Goal: Task Accomplishment & Management: Complete application form

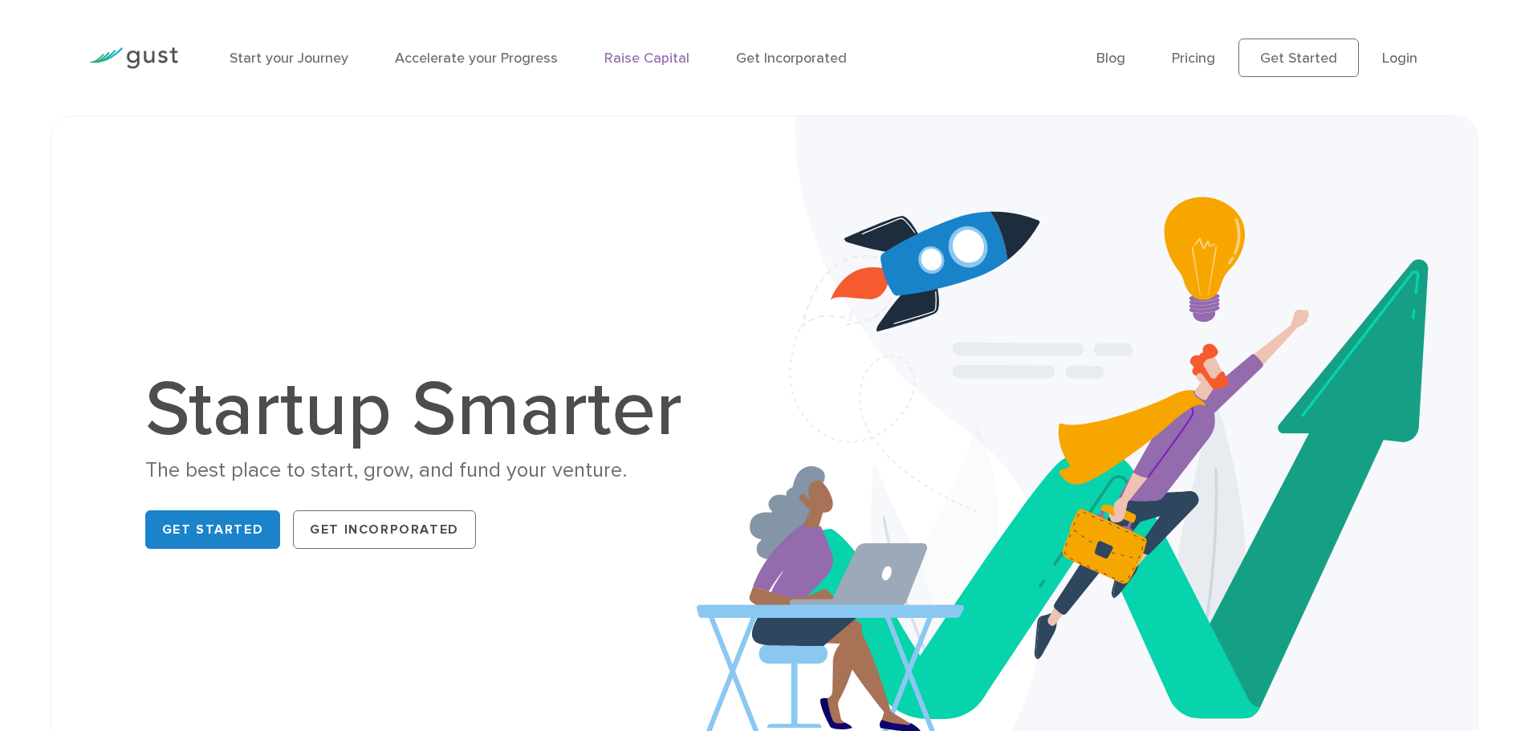
click at [667, 66] on link "Raise Capital" at bounding box center [646, 58] width 85 height 17
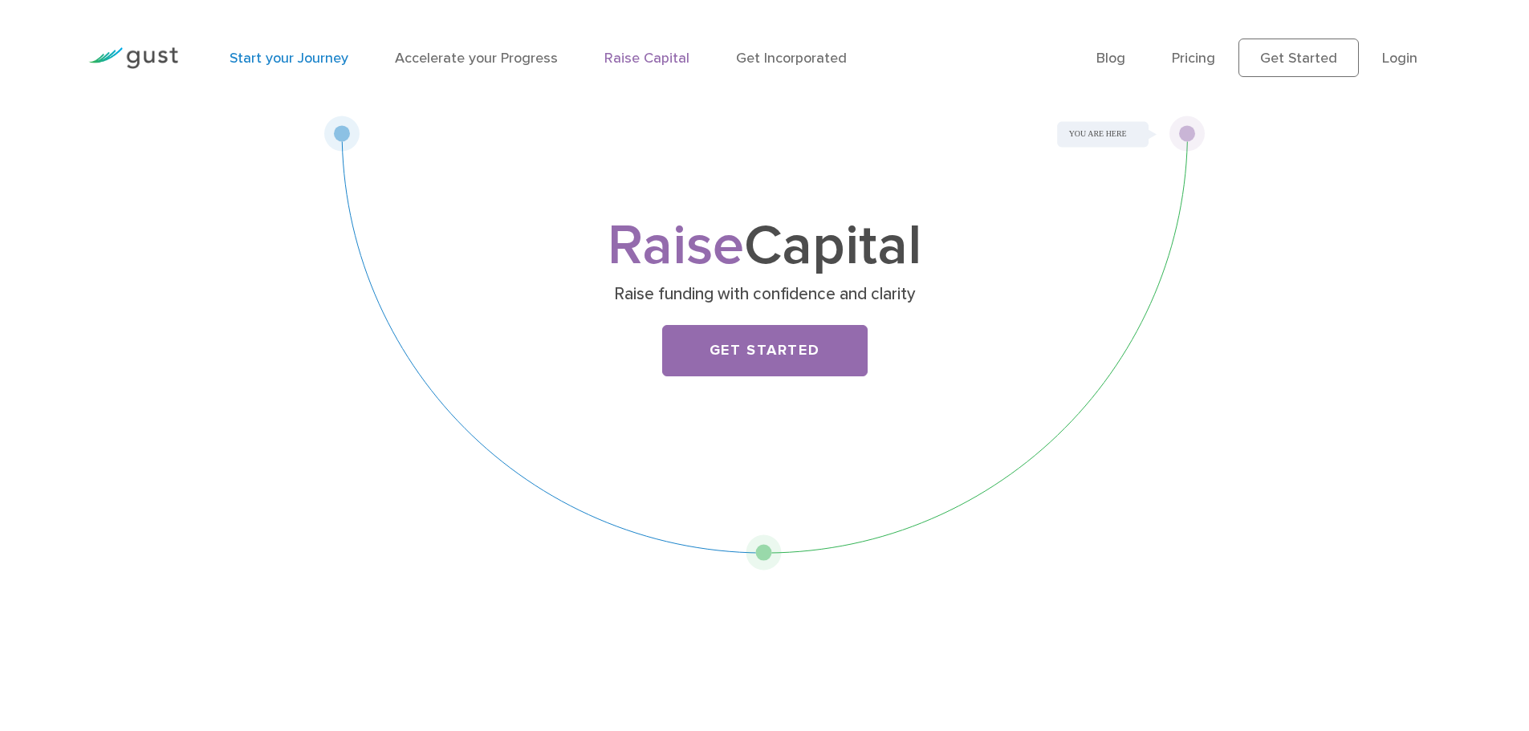
click at [318, 59] on link "Start your Journey" at bounding box center [289, 58] width 119 height 17
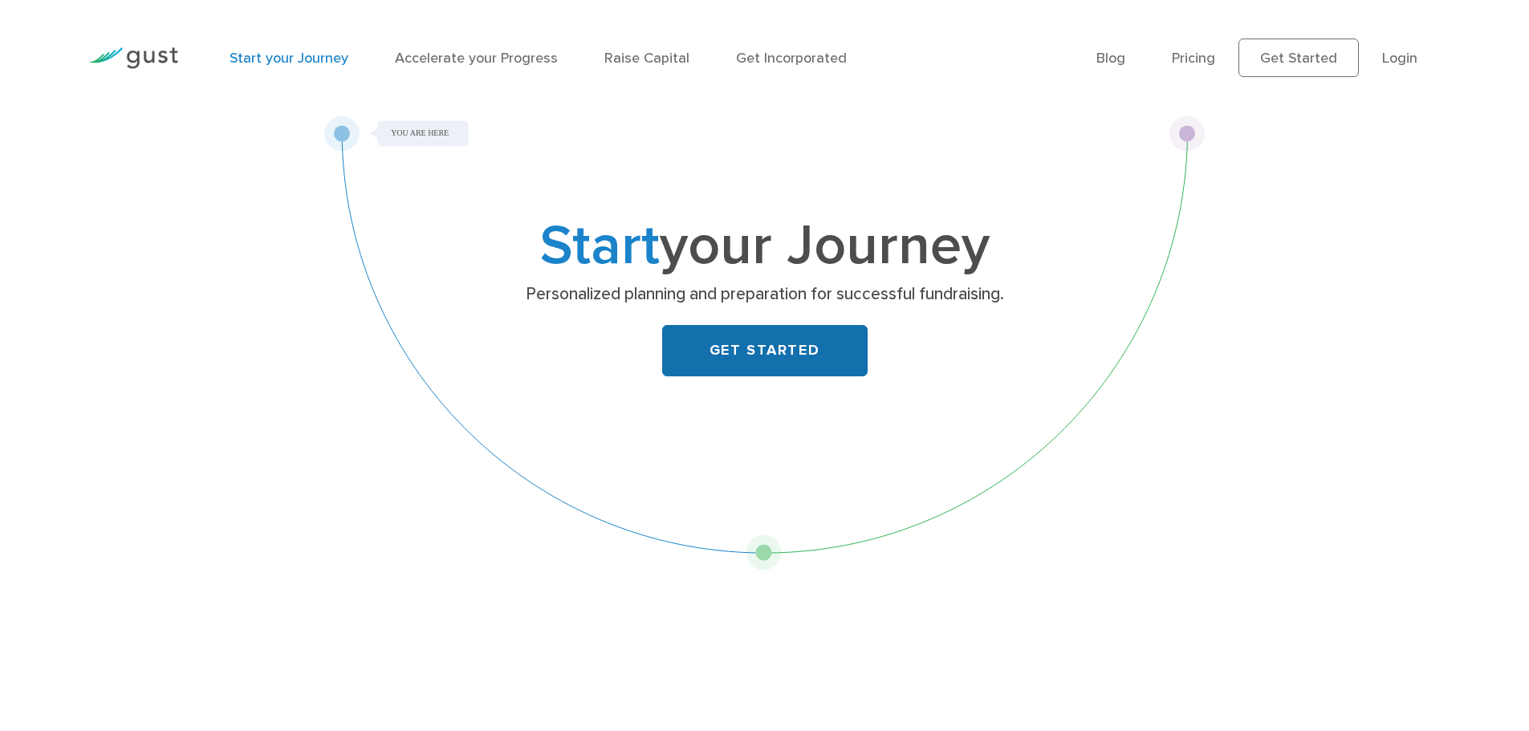
click at [825, 343] on link "GET STARTED" at bounding box center [764, 350] width 205 height 51
